Goal: Transaction & Acquisition: Book appointment/travel/reservation

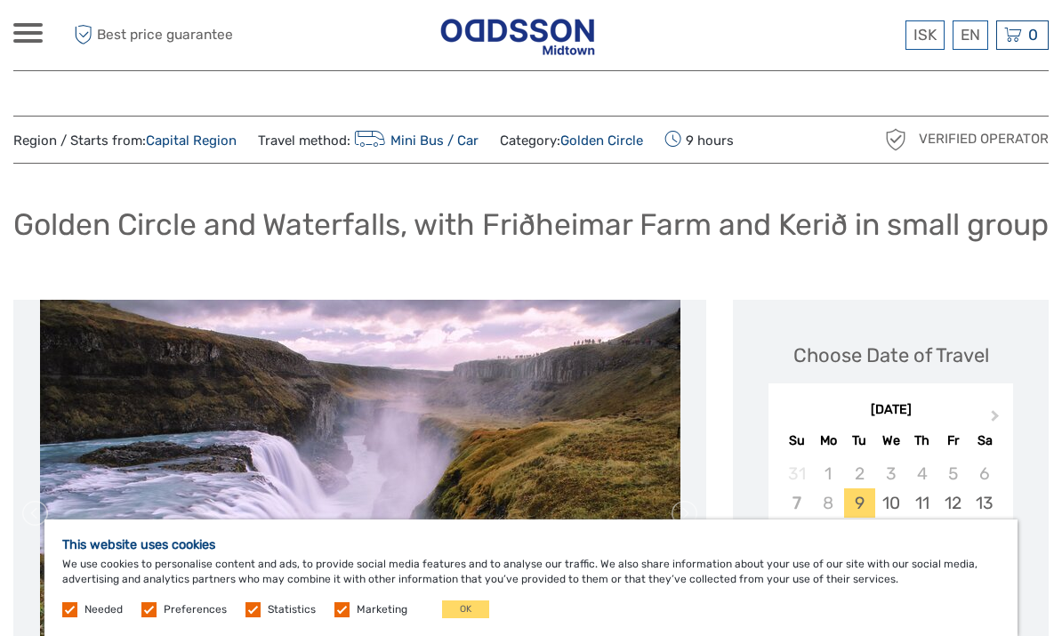
scroll to position [6, 0]
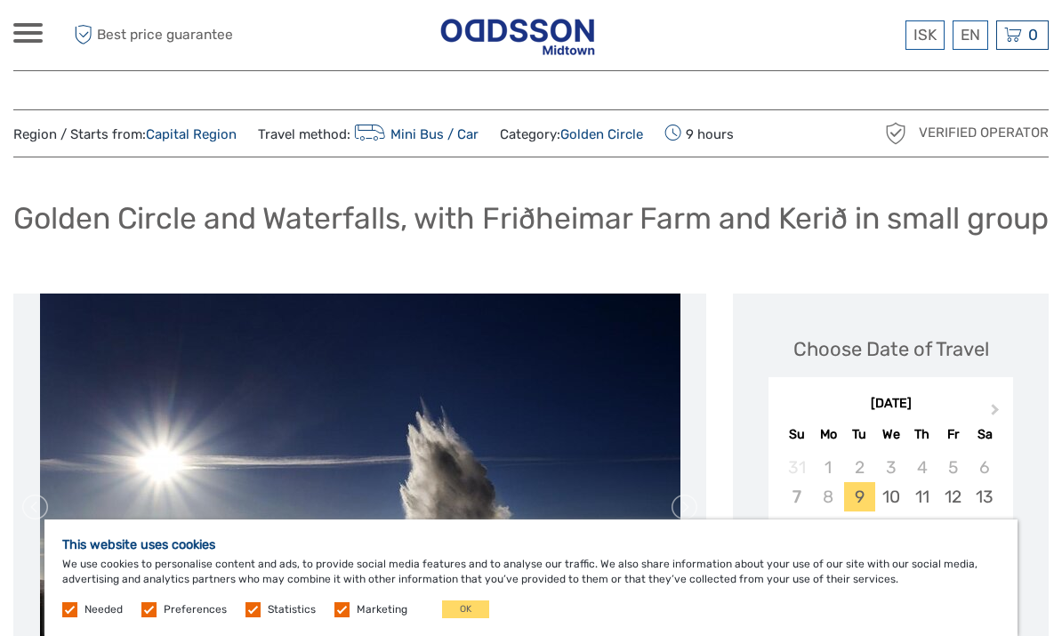
click at [0, 0] on link "English" at bounding box center [0, 0] width 0 height 0
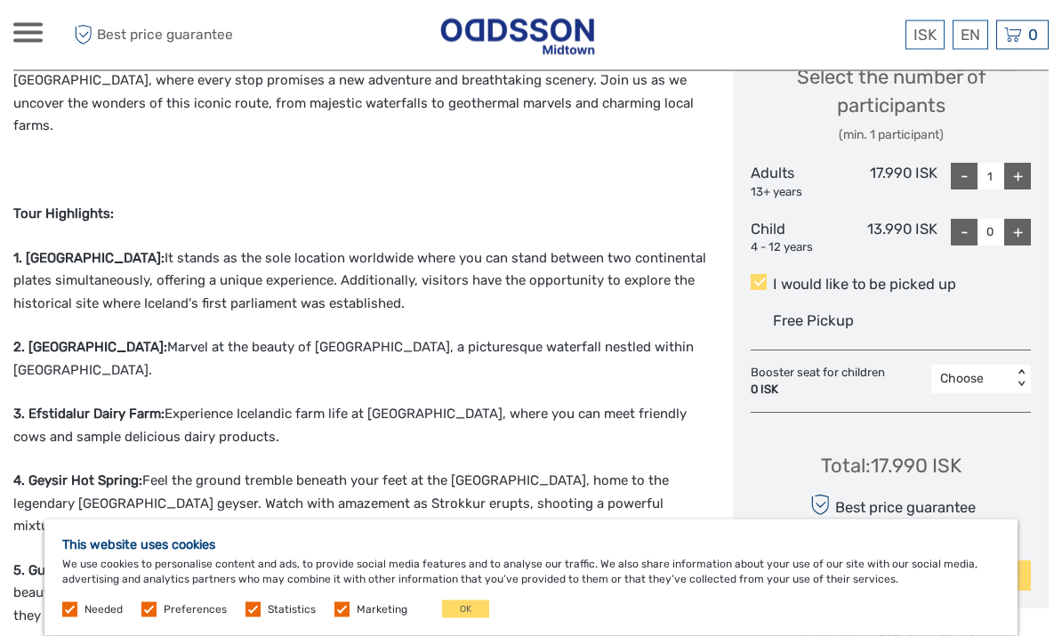
scroll to position [784, 0]
click at [957, 470] on div "1" at bounding box center [981, 455] width 82 height 30
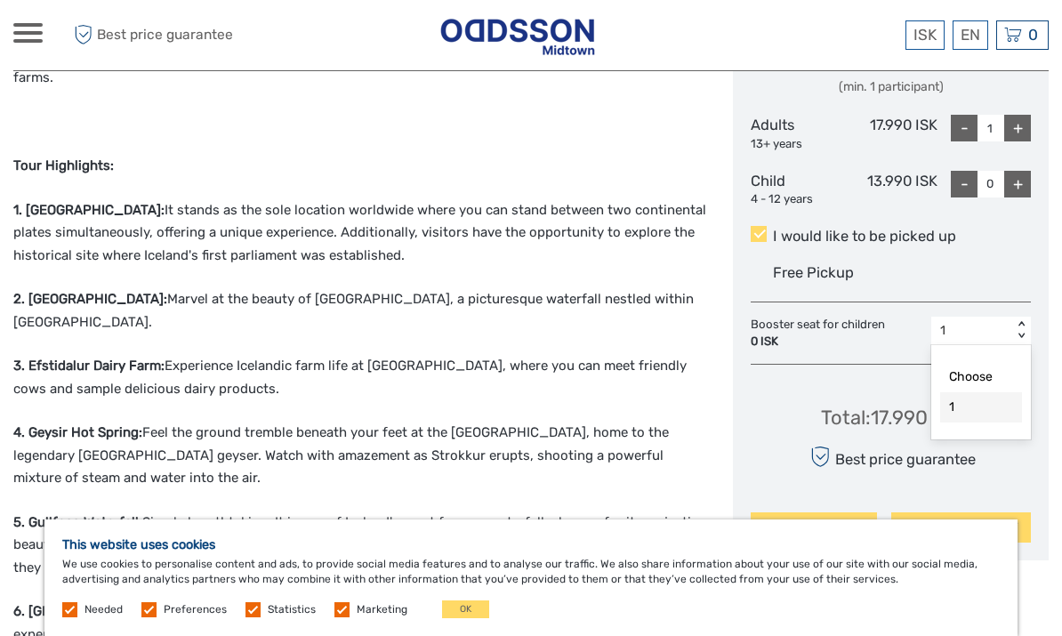
scroll to position [861, 0]
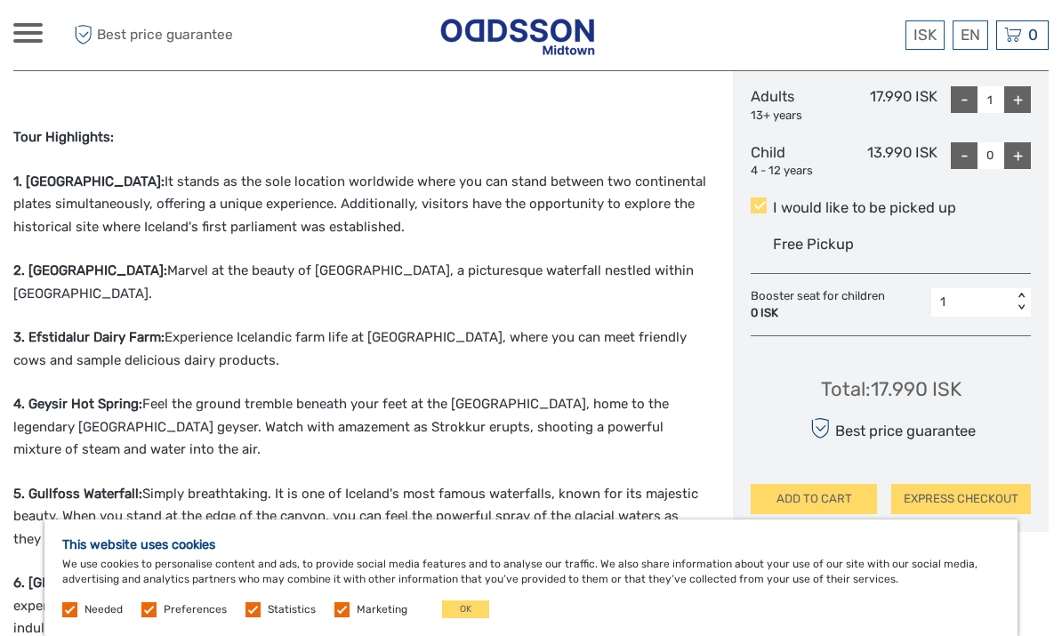
click at [765, 322] on div "0 ISK" at bounding box center [818, 313] width 134 height 17
click at [974, 364] on div "Choose" at bounding box center [981, 348] width 82 height 30
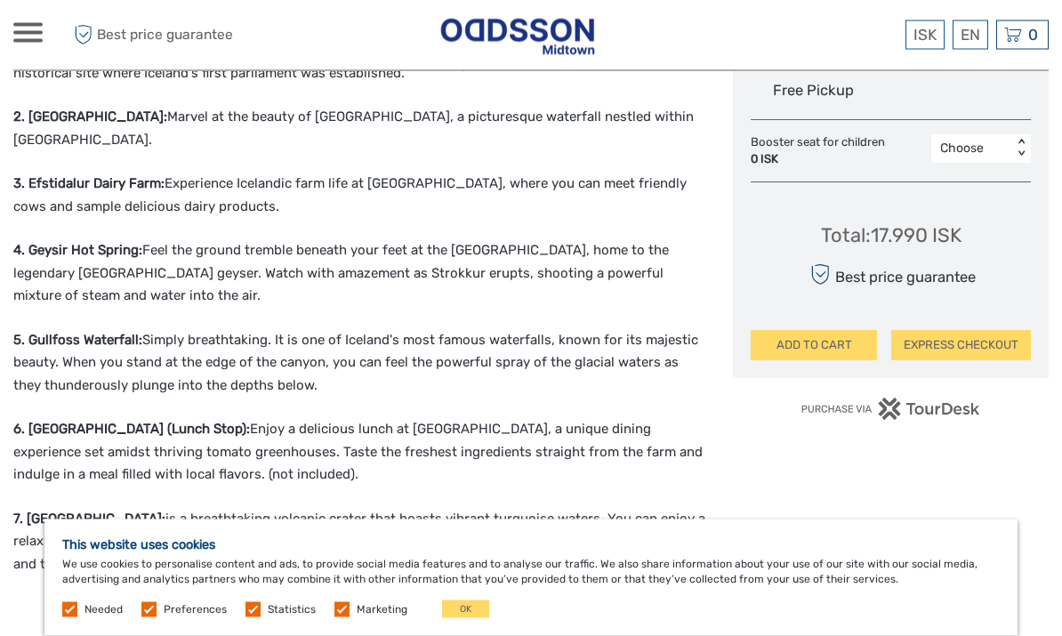
scroll to position [1015, 0]
click at [0, 0] on link "$" at bounding box center [0, 0] width 0 height 0
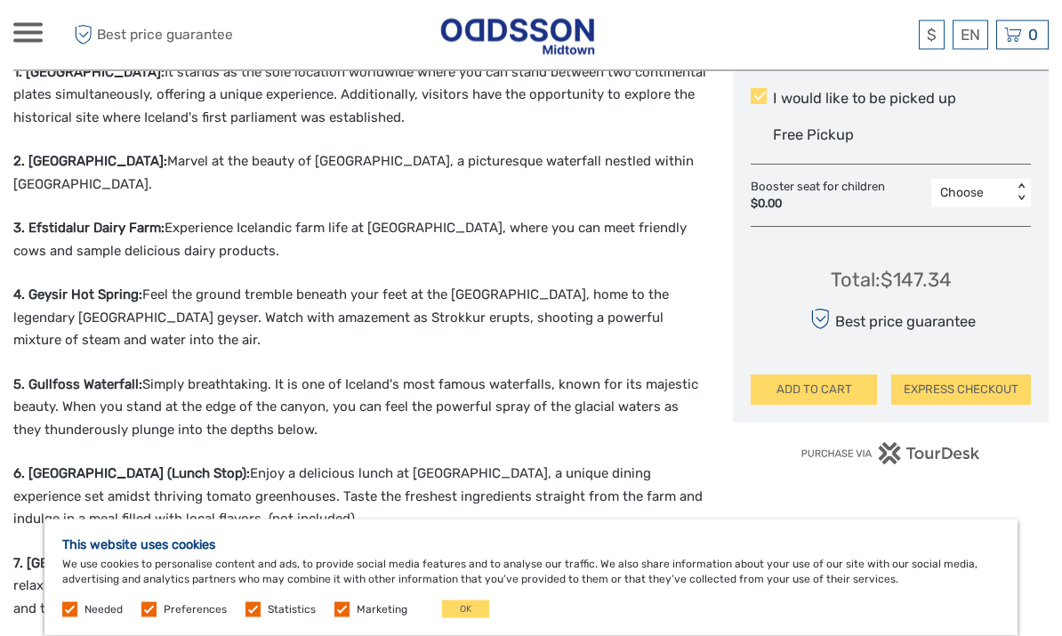
scroll to position [982, 0]
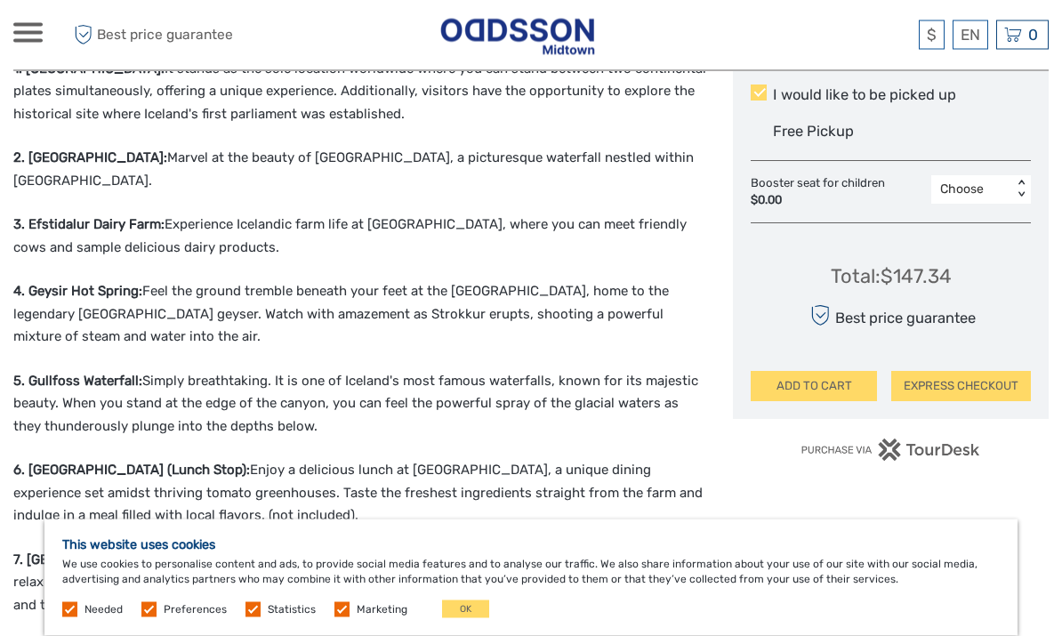
click at [943, 402] on button "EXPRESS CHECKOUT" at bounding box center [961, 387] width 140 height 30
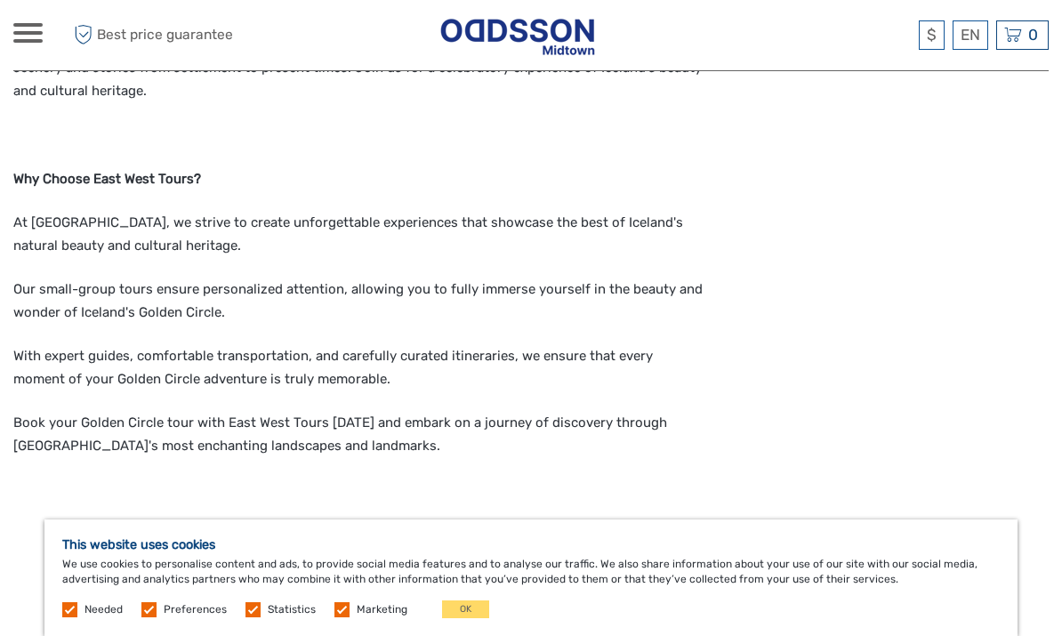
scroll to position [1622, 0]
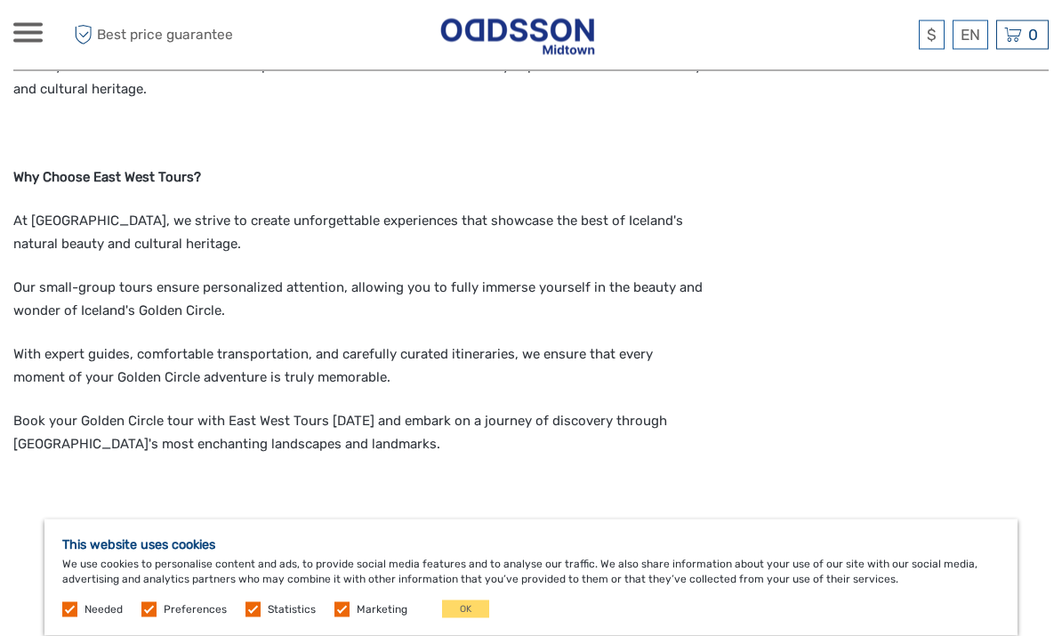
click at [357, 617] on label "Marketing" at bounding box center [382, 609] width 51 height 15
click at [0, 0] on input "checkbox" at bounding box center [0, 0] width 0 height 0
click at [260, 614] on span "Statistics" at bounding box center [281, 608] width 73 height 12
click at [268, 617] on label "Statistics" at bounding box center [292, 609] width 48 height 15
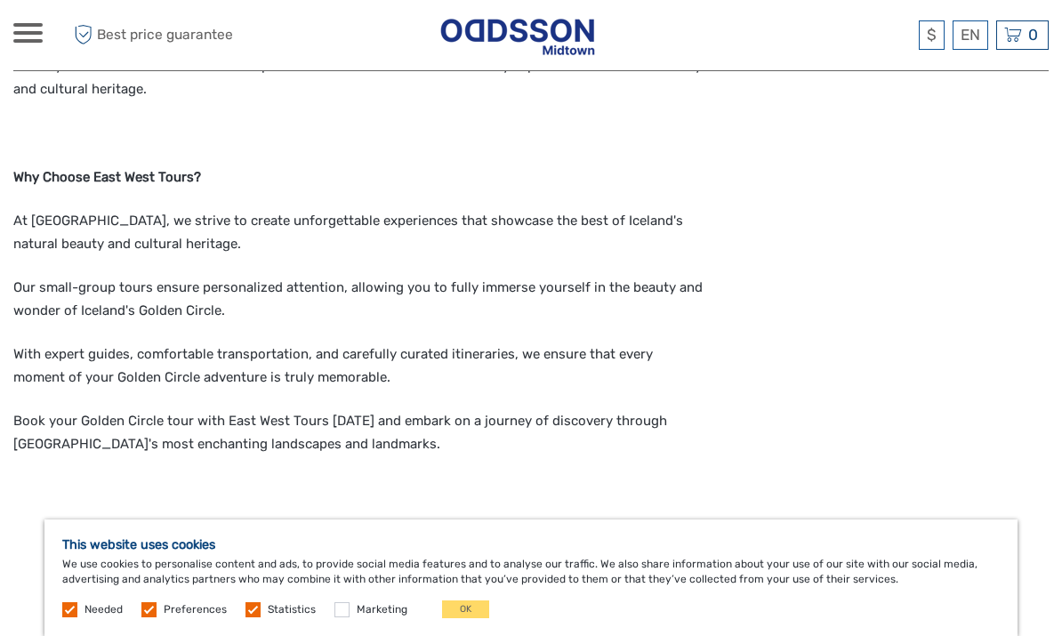
click at [0, 0] on input "checkbox" at bounding box center [0, 0] width 0 height 0
click at [155, 617] on label at bounding box center [148, 609] width 15 height 15
click at [0, 0] on input "checkbox" at bounding box center [0, 0] width 0 height 0
click at [77, 614] on span "Needed" at bounding box center [93, 608] width 63 height 12
click at [76, 617] on label at bounding box center [69, 609] width 15 height 15
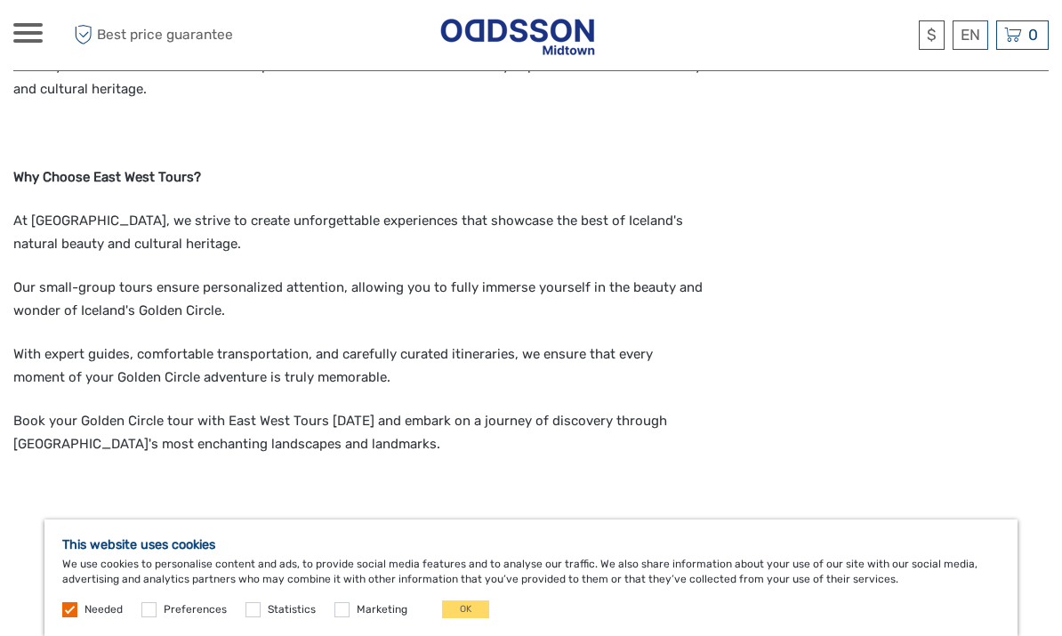
click at [470, 618] on button "OK" at bounding box center [465, 609] width 47 height 18
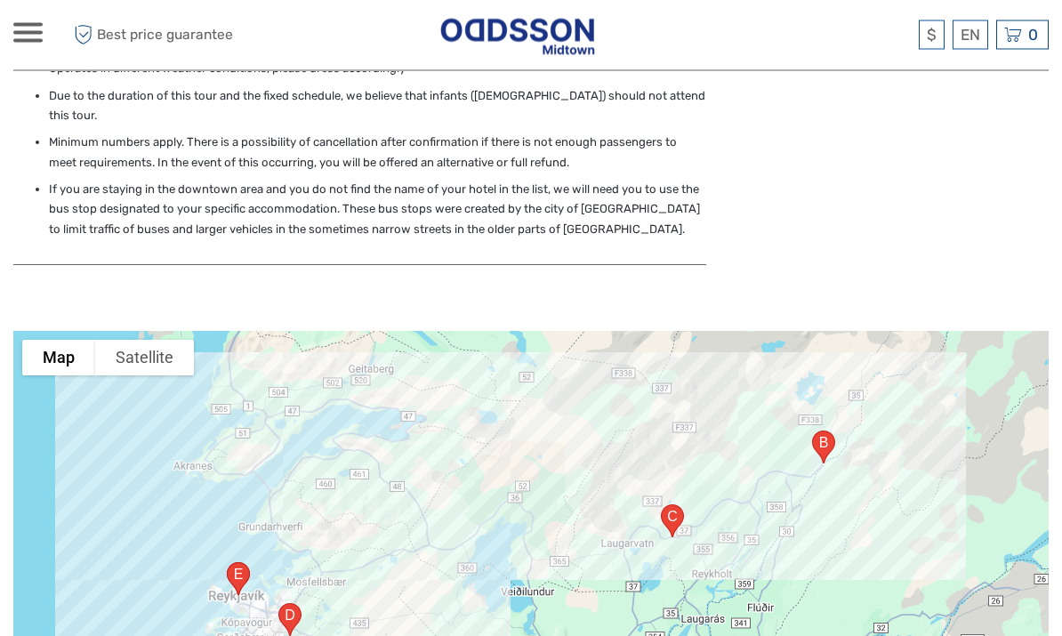
scroll to position [2985, 0]
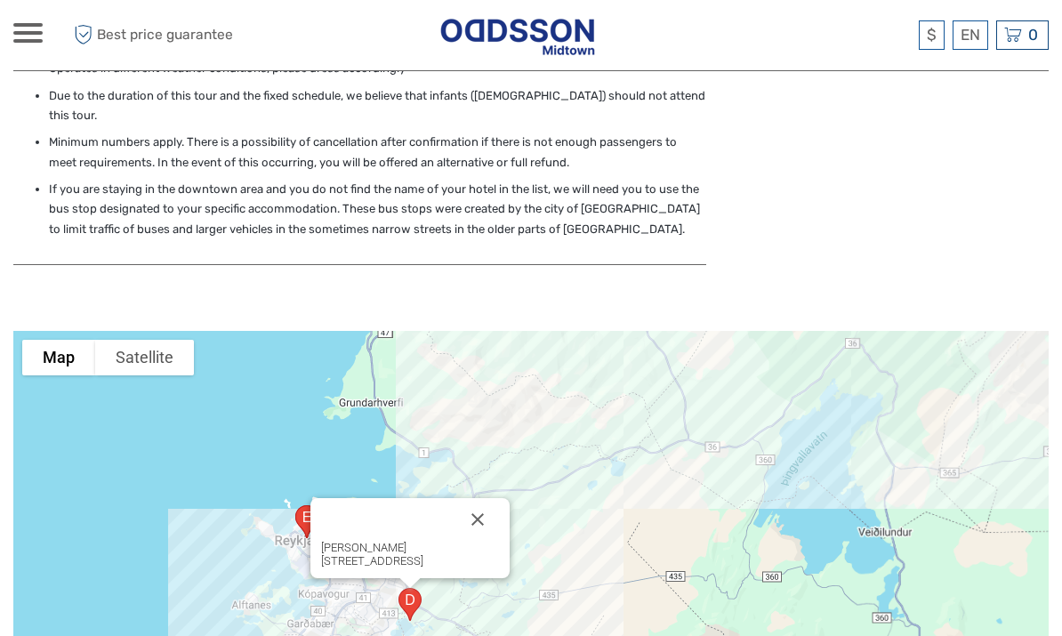
click at [777, 455] on div "[PERSON_NAME][STREET_ADDRESS]" at bounding box center [530, 553] width 1035 height 445
click at [807, 486] on div "[PERSON_NAME][STREET_ADDRESS]" at bounding box center [530, 553] width 1035 height 445
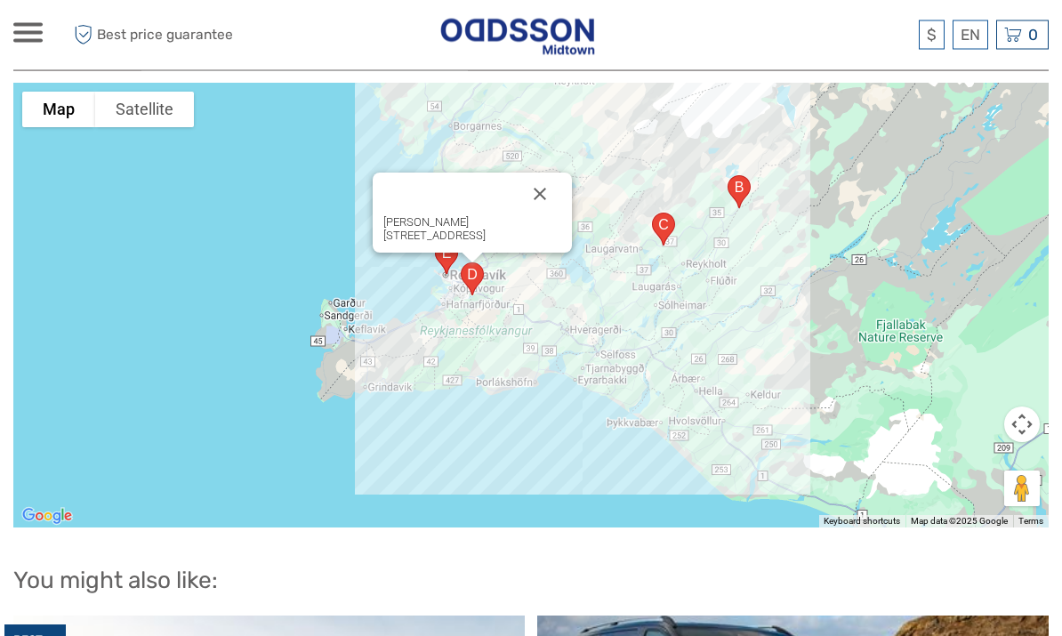
scroll to position [3234, 0]
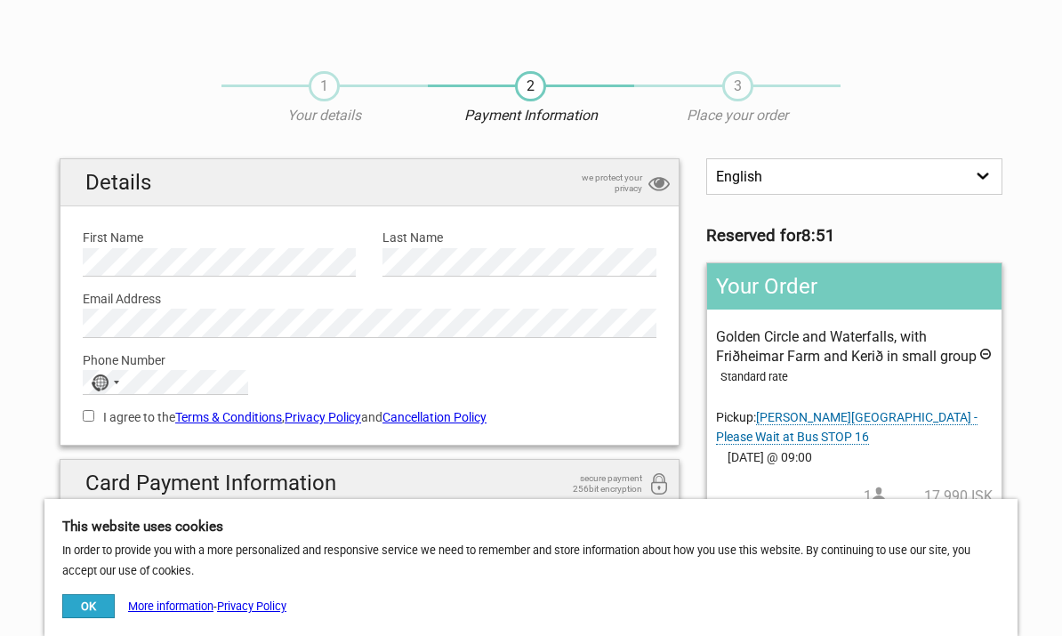
click at [980, 180] on select "English Español Deutsch" at bounding box center [854, 176] width 296 height 36
